Goal: Answer question/provide support: Share knowledge or assist other users

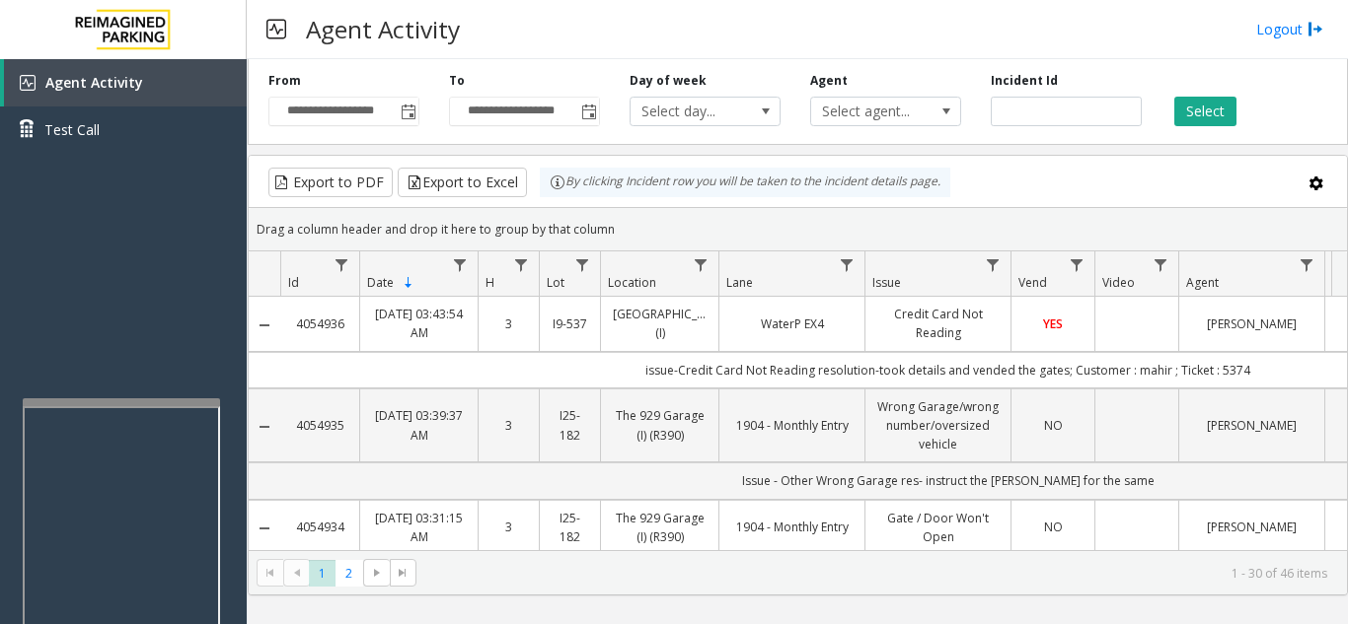
click at [117, 403] on div at bounding box center [121, 403] width 197 height 8
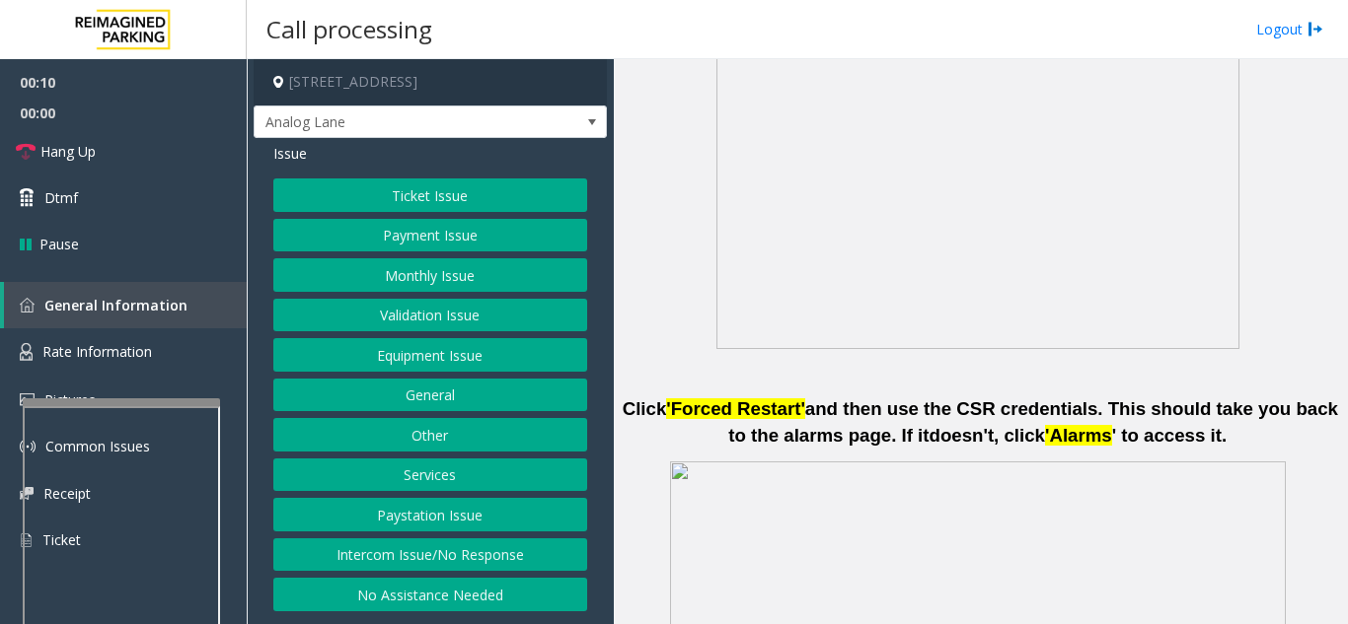
scroll to position [1085, 0]
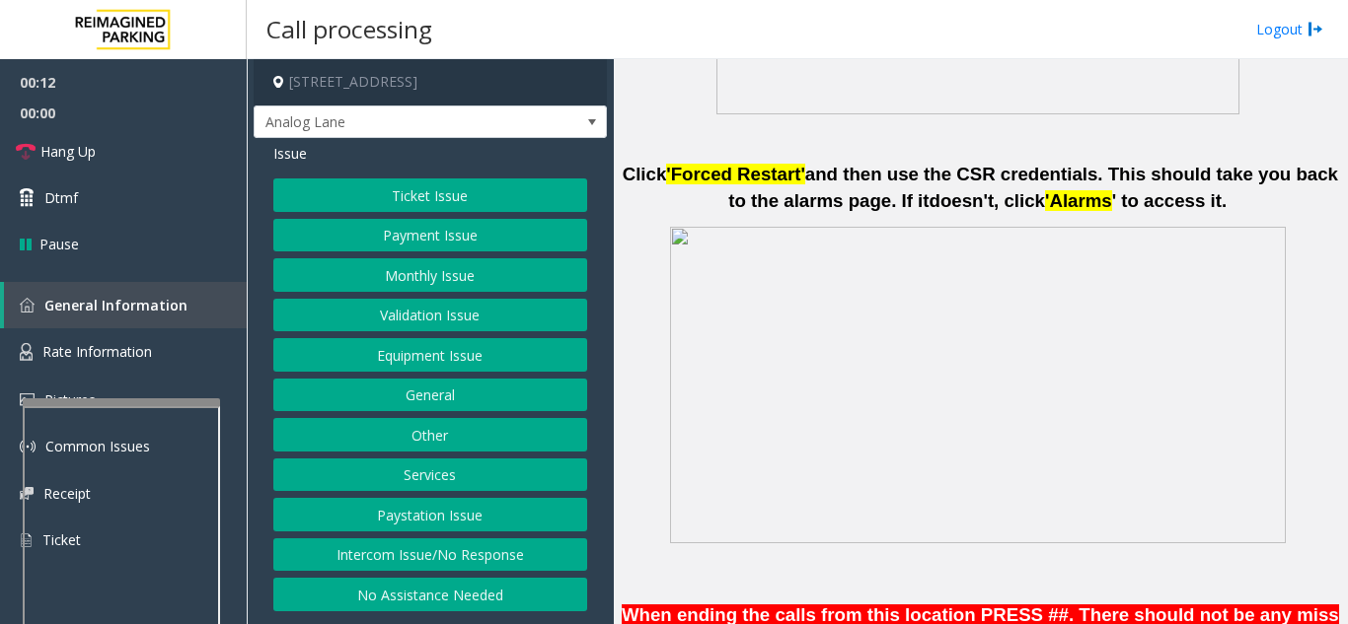
click at [500, 569] on button "Intercom Issue/No Response" at bounding box center [430, 556] width 314 height 34
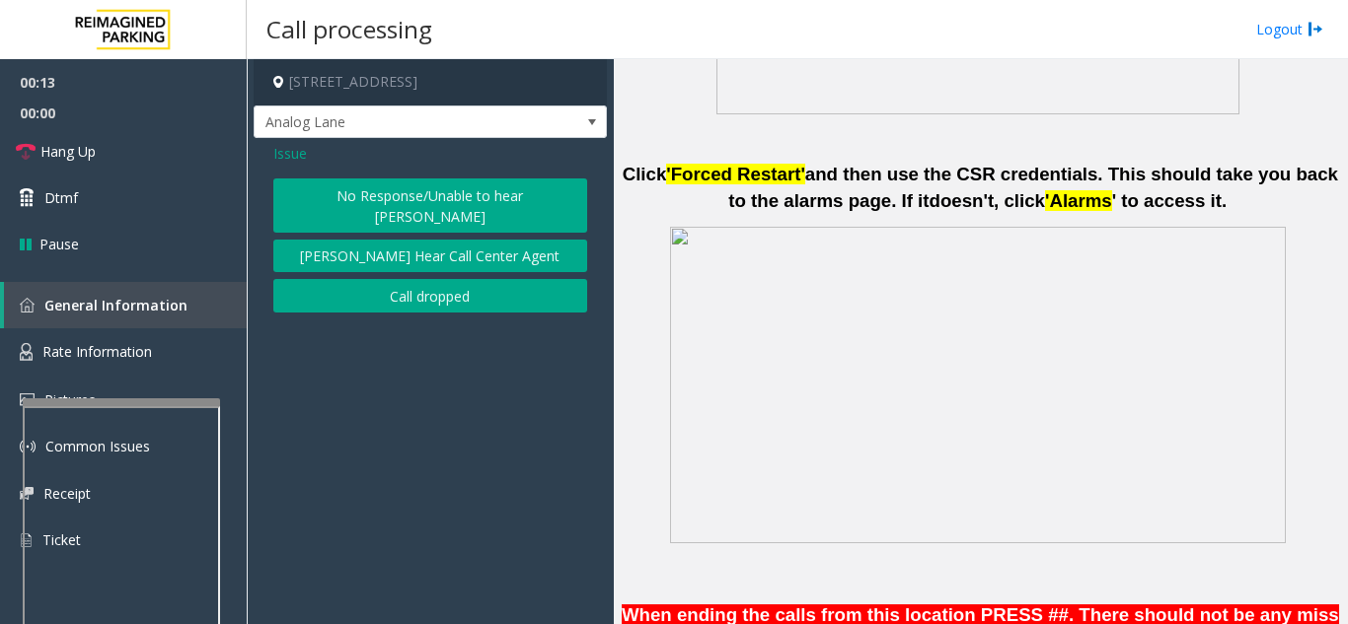
click at [379, 197] on button "No Response/Unable to hear [PERSON_NAME]" at bounding box center [430, 206] width 314 height 54
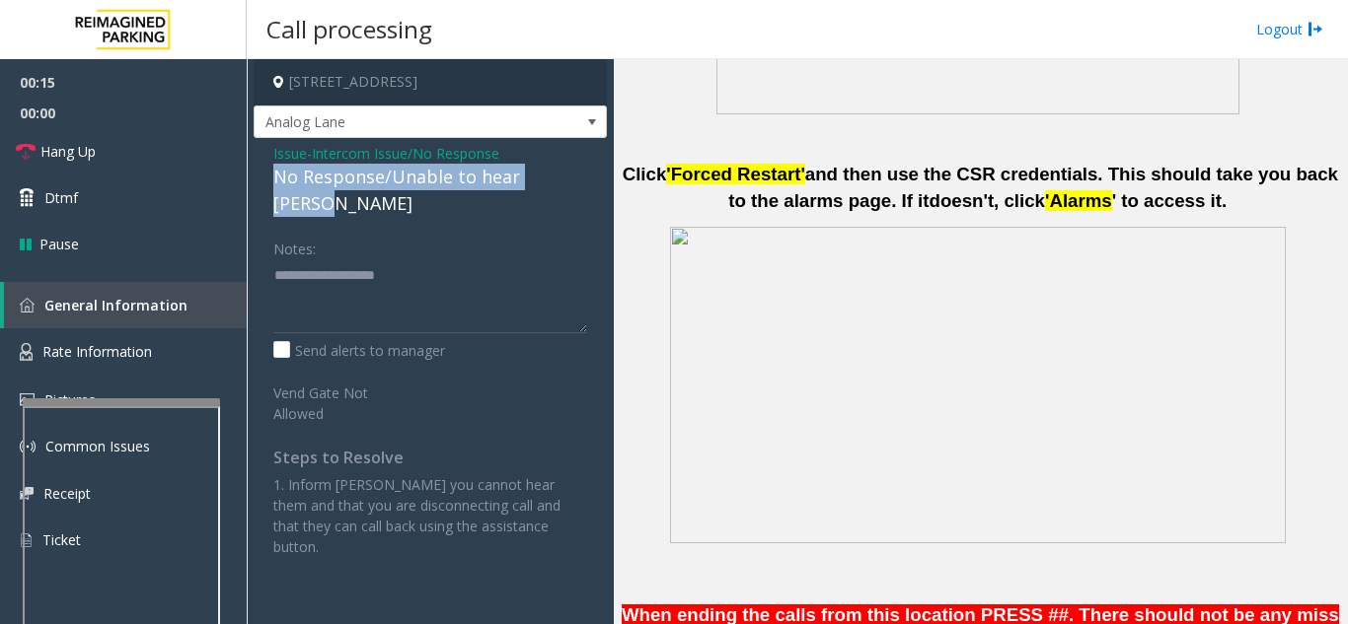
drag, startPoint x: 264, startPoint y: 177, endPoint x: 579, endPoint y: 179, distance: 314.7
click at [579, 179] on div "Issue - Intercom Issue/No Response No Response/Unable to hear [PERSON_NAME] Not…" at bounding box center [430, 357] width 353 height 439
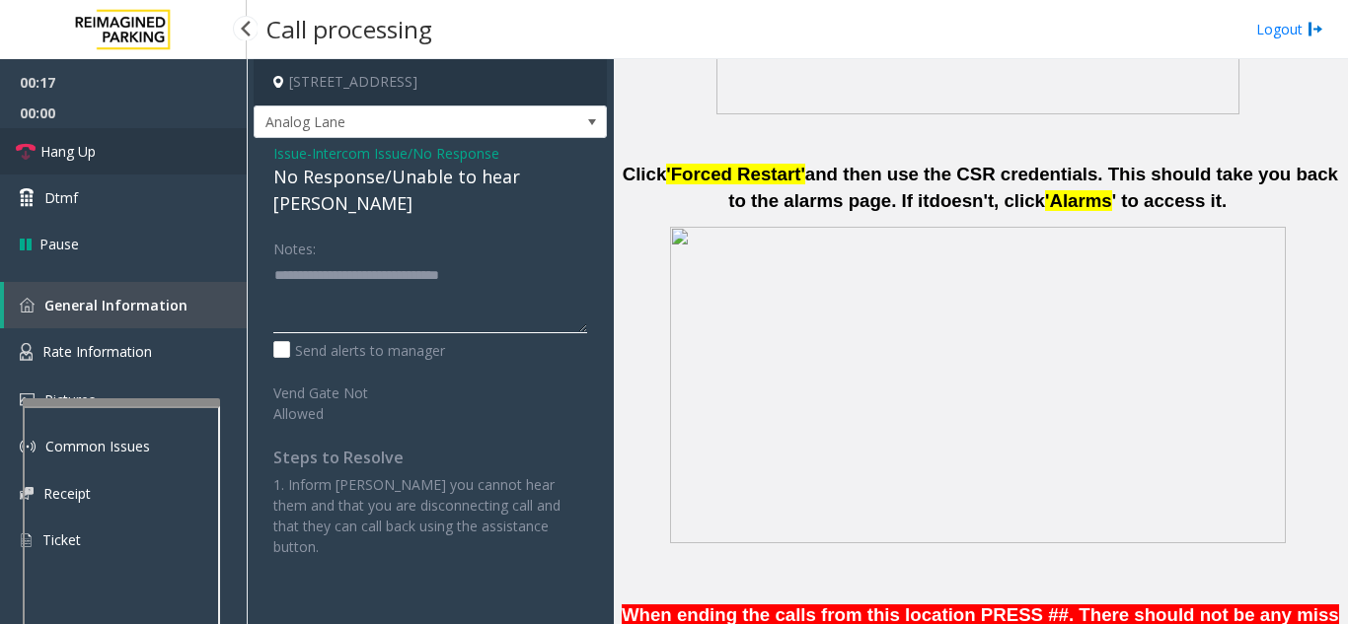
type textarea "**********"
click at [182, 143] on link "Hang Up" at bounding box center [123, 151] width 247 height 46
click at [193, 149] on link "Hang Up" at bounding box center [123, 151] width 247 height 46
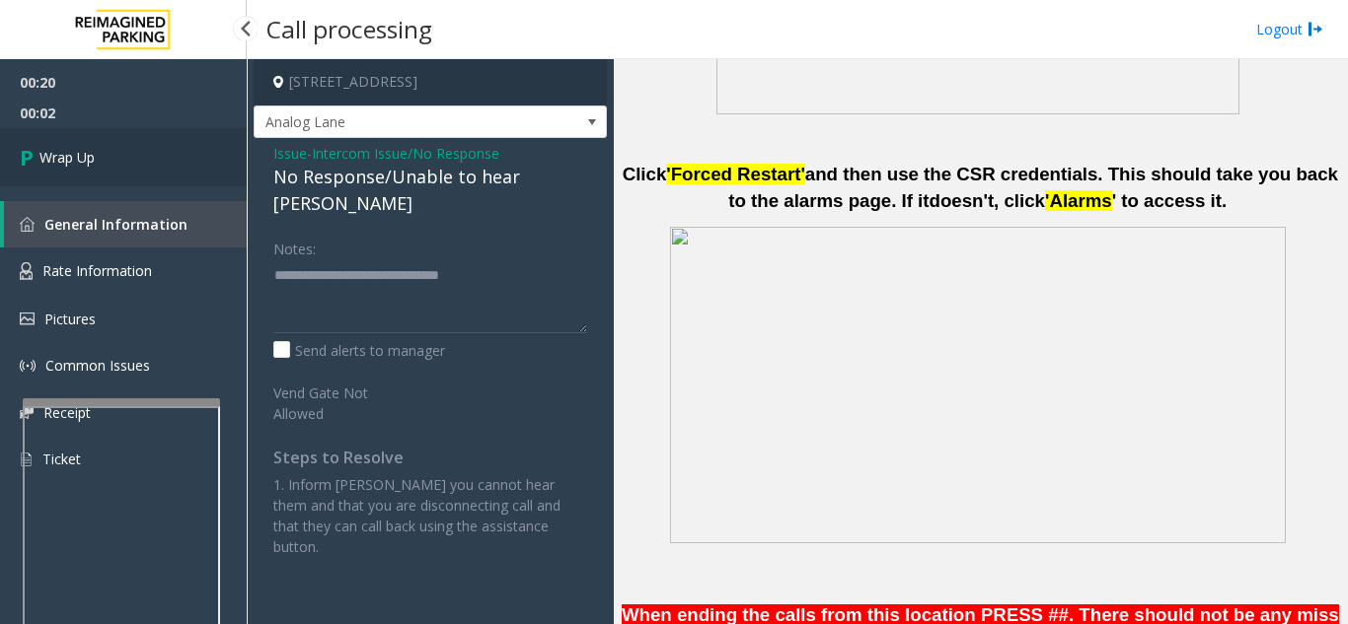
click at [148, 134] on link "Wrap Up" at bounding box center [123, 157] width 247 height 58
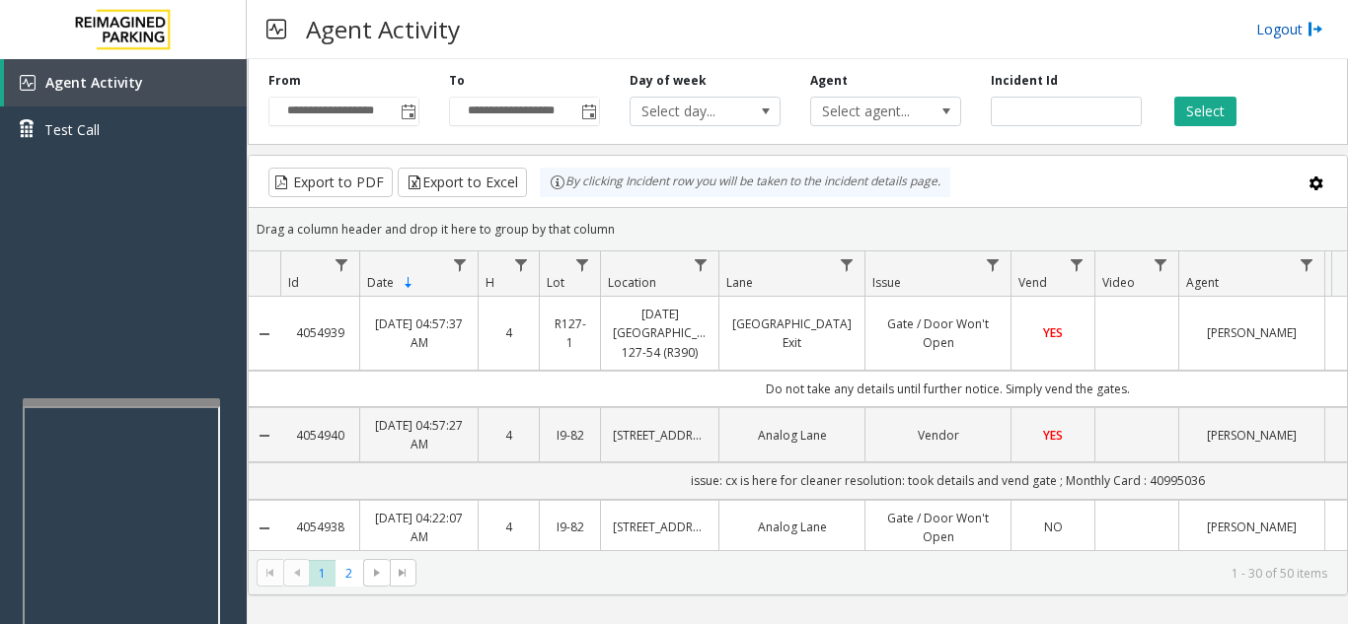
click at [1292, 32] on link "Logout" at bounding box center [1289, 29] width 67 height 21
